Goal: Transaction & Acquisition: Purchase product/service

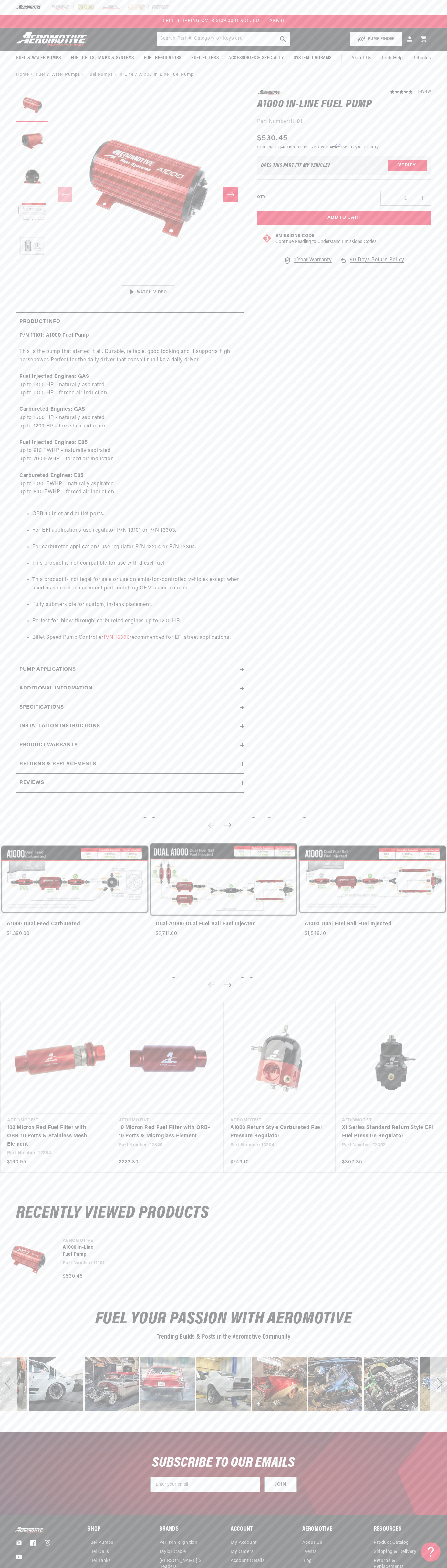
click at [313, 21] on div "FREE SHIPPING OVER $109.00 (EXCL. FUEL TANKS)" at bounding box center [224, 21] width 447 height 13
click at [420, 1511] on div "SUBSCRIBE TO OUR EMAILS JOIN Submit" at bounding box center [224, 1474] width 447 height 83
click at [389, 1563] on html "Skip to content Your cart Your cart is empty Loading... You may also like Subto…" at bounding box center [224, 784] width 447 height 1568
